Goal: Navigation & Orientation: Find specific page/section

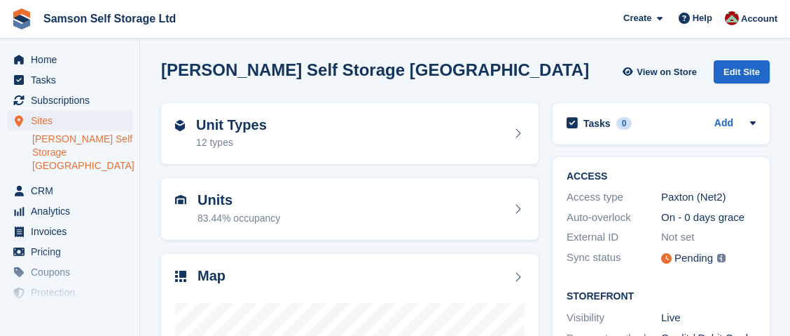
scroll to position [261, 0]
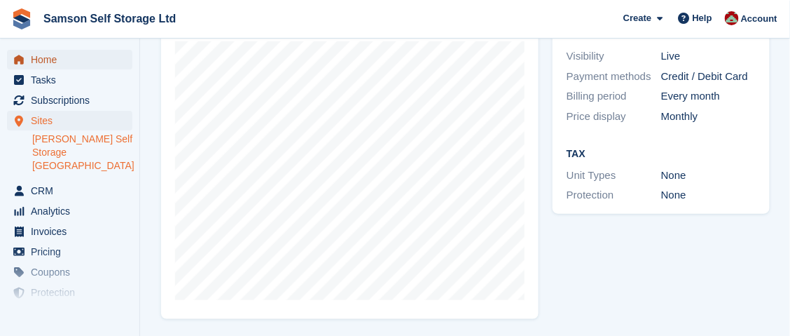
click at [49, 62] on span "Home" at bounding box center [73, 60] width 84 height 20
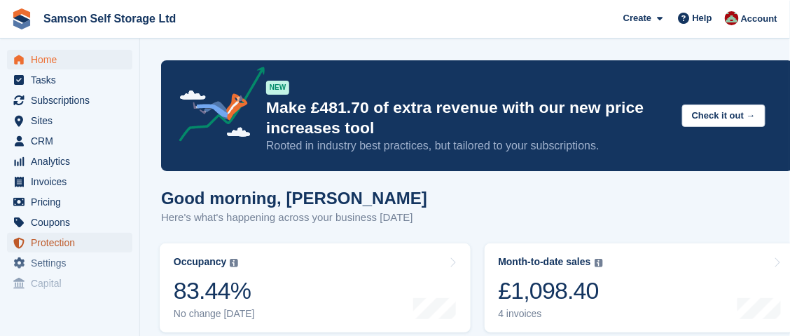
click at [62, 244] on span "Protection" at bounding box center [73, 243] width 84 height 20
